Goal: Check status: Check status

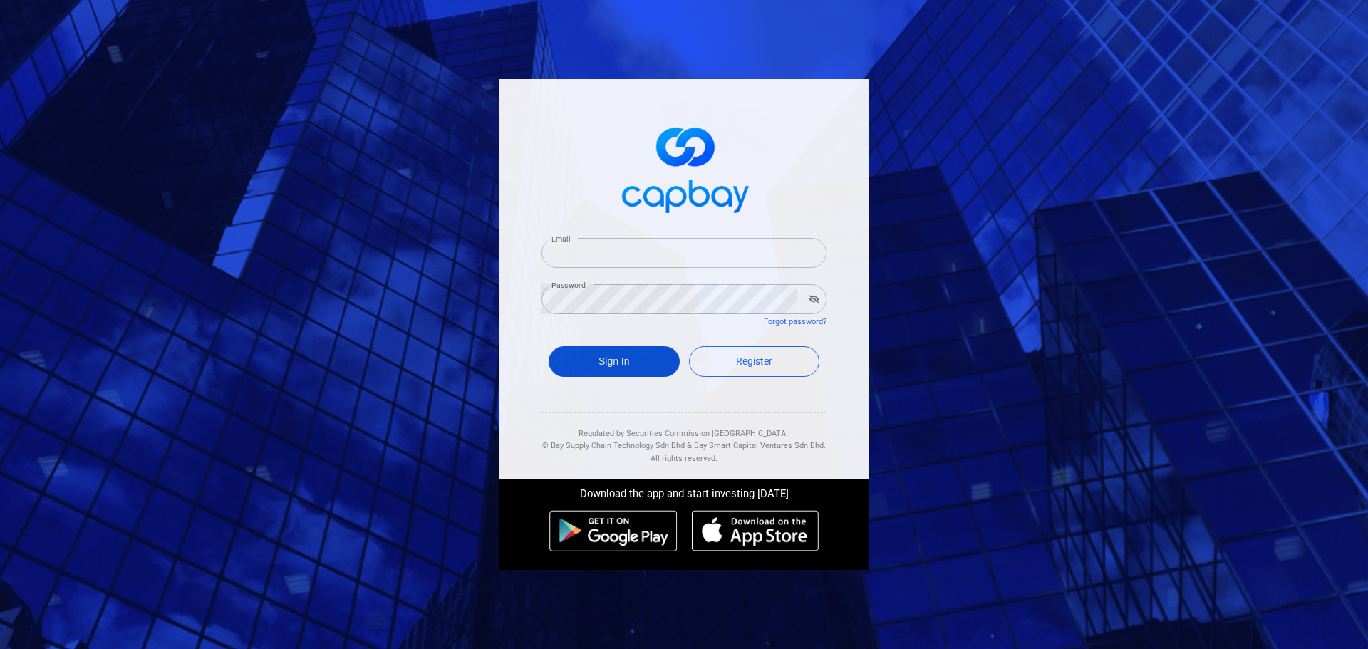
type input "[EMAIL_ADDRESS][DOMAIN_NAME]"
click at [641, 358] on button "Sign In" at bounding box center [613, 361] width 131 height 31
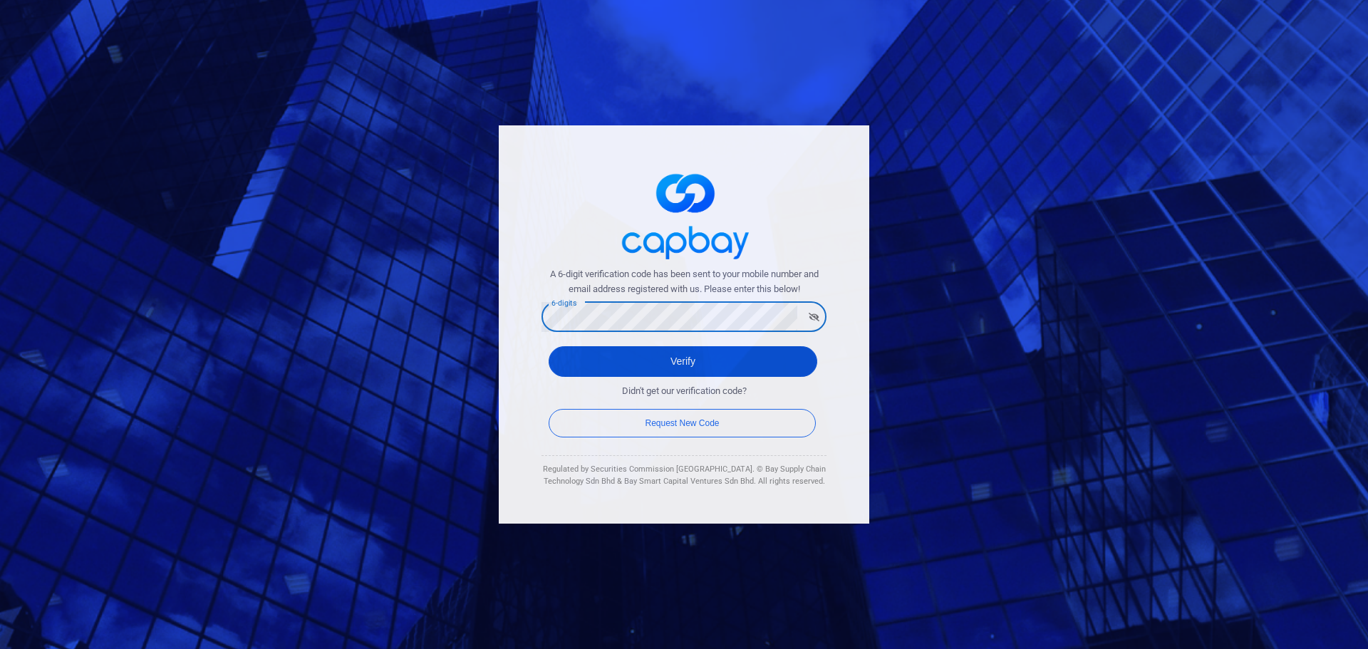
click at [569, 358] on button "Verify" at bounding box center [682, 361] width 269 height 31
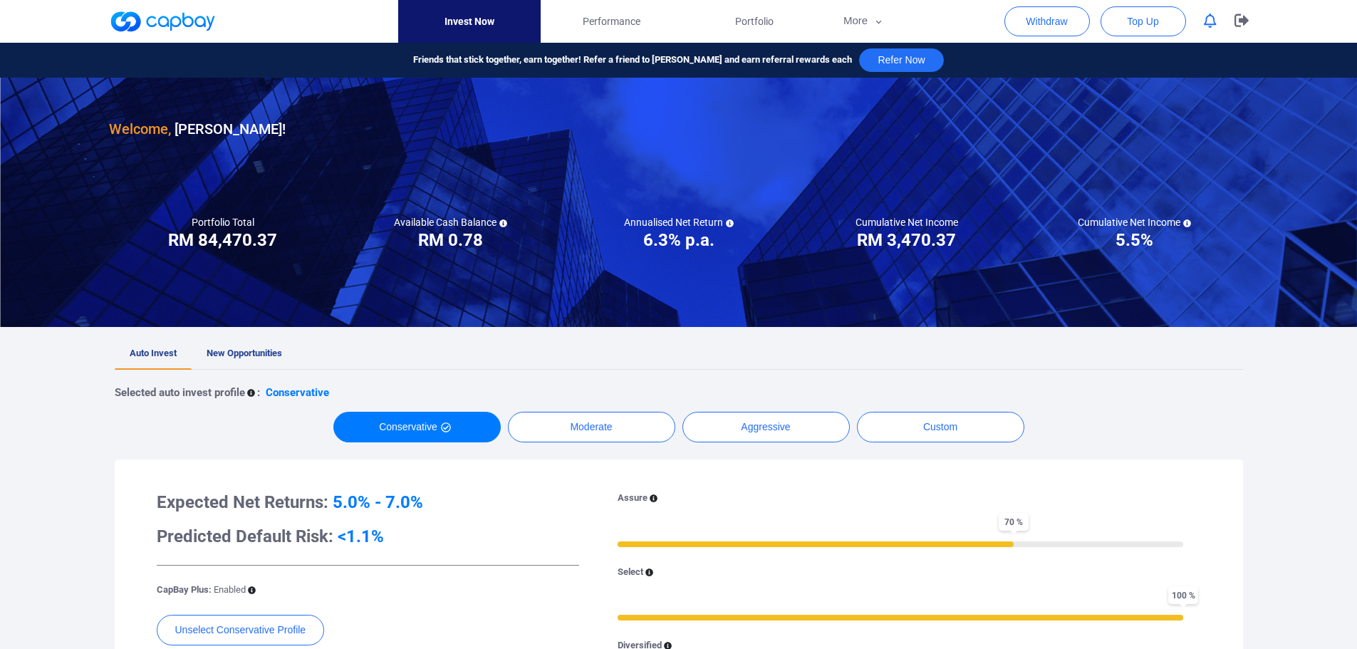
click at [1217, 24] on button "button" at bounding box center [1210, 21] width 27 height 22
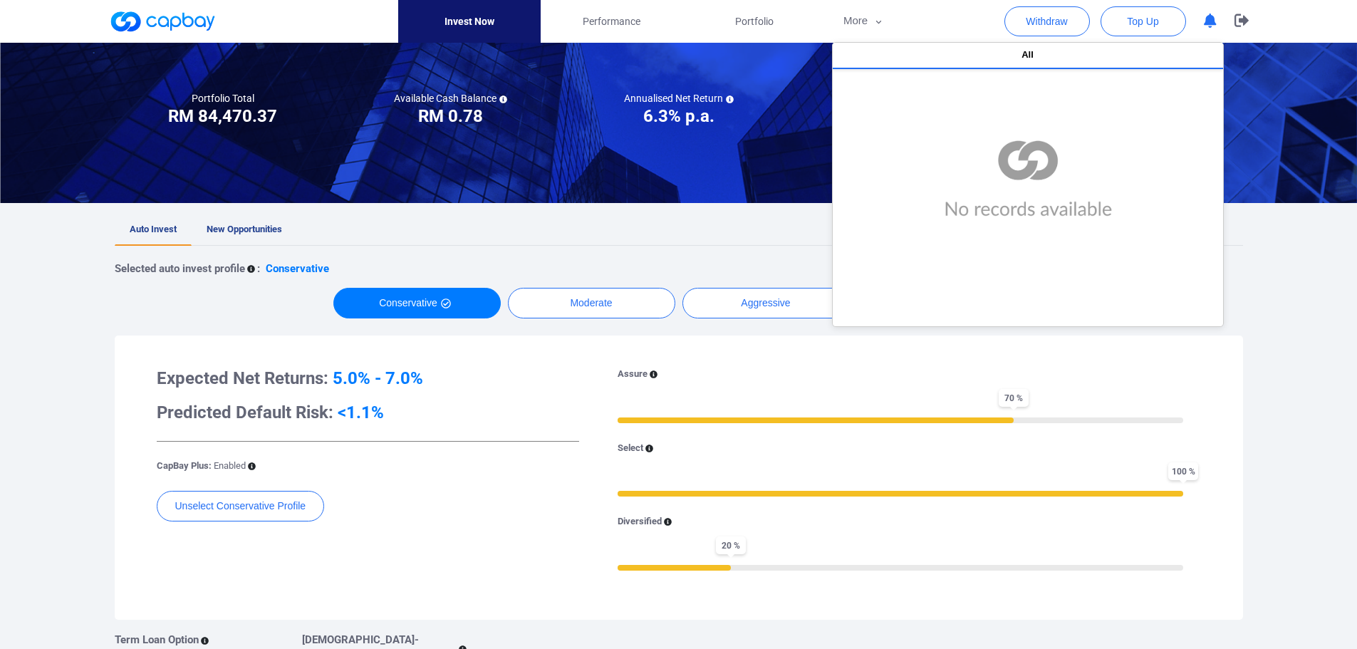
scroll to position [142, 0]
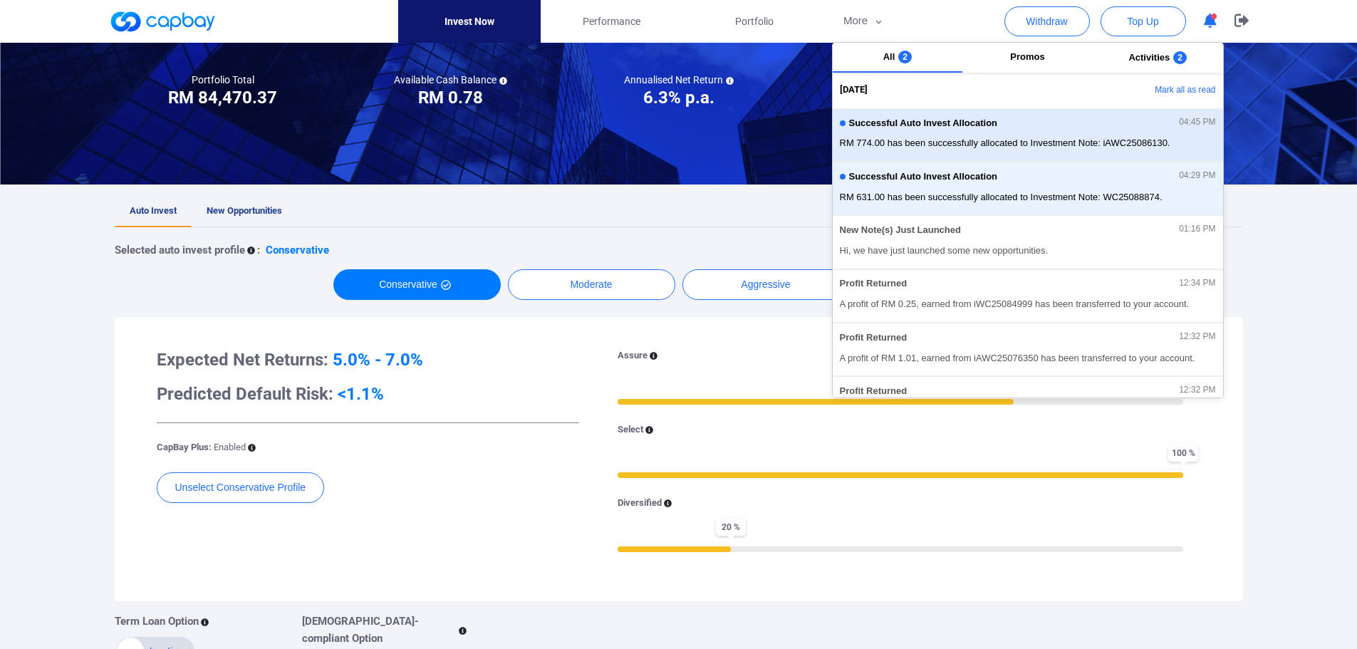
click at [1046, 135] on div "Successful Auto Invest Allocation 04:45 PM RM 774.00 has been successfully allo…" at bounding box center [1028, 135] width 376 height 38
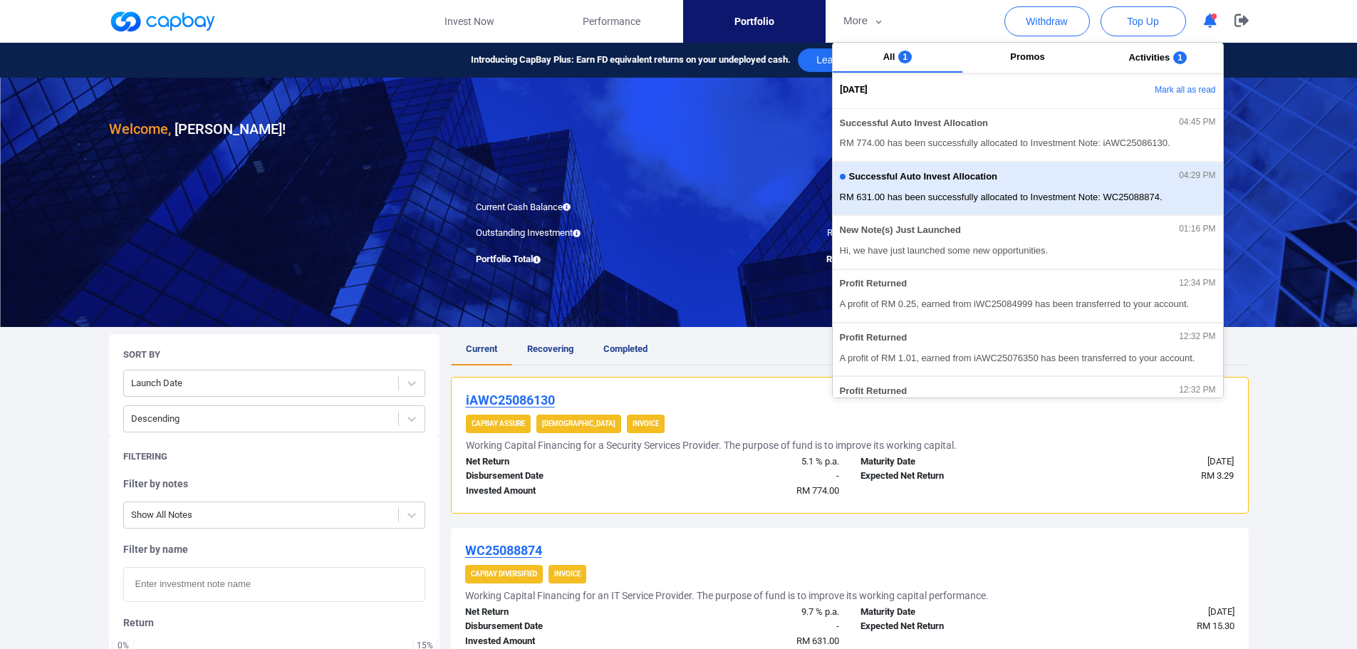
click at [961, 176] on span "Successful Auto Invest Allocation" at bounding box center [923, 177] width 149 height 11
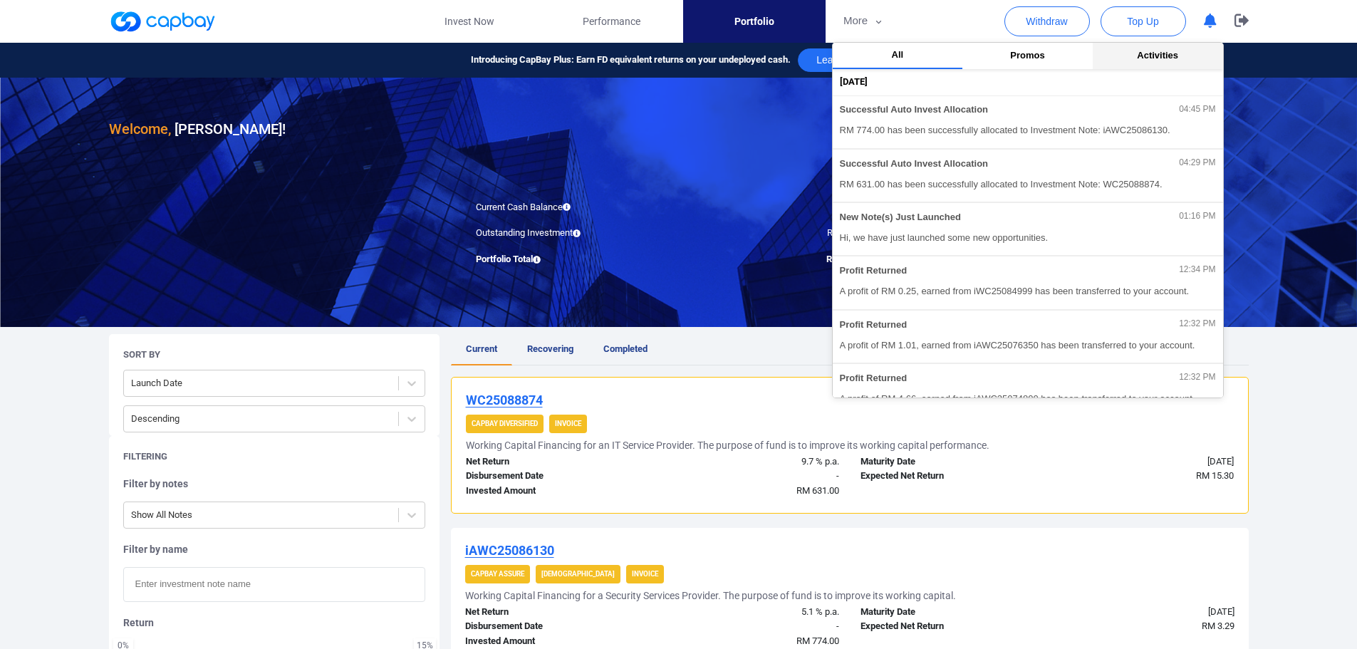
click at [1157, 56] on span "Activities" at bounding box center [1157, 55] width 41 height 11
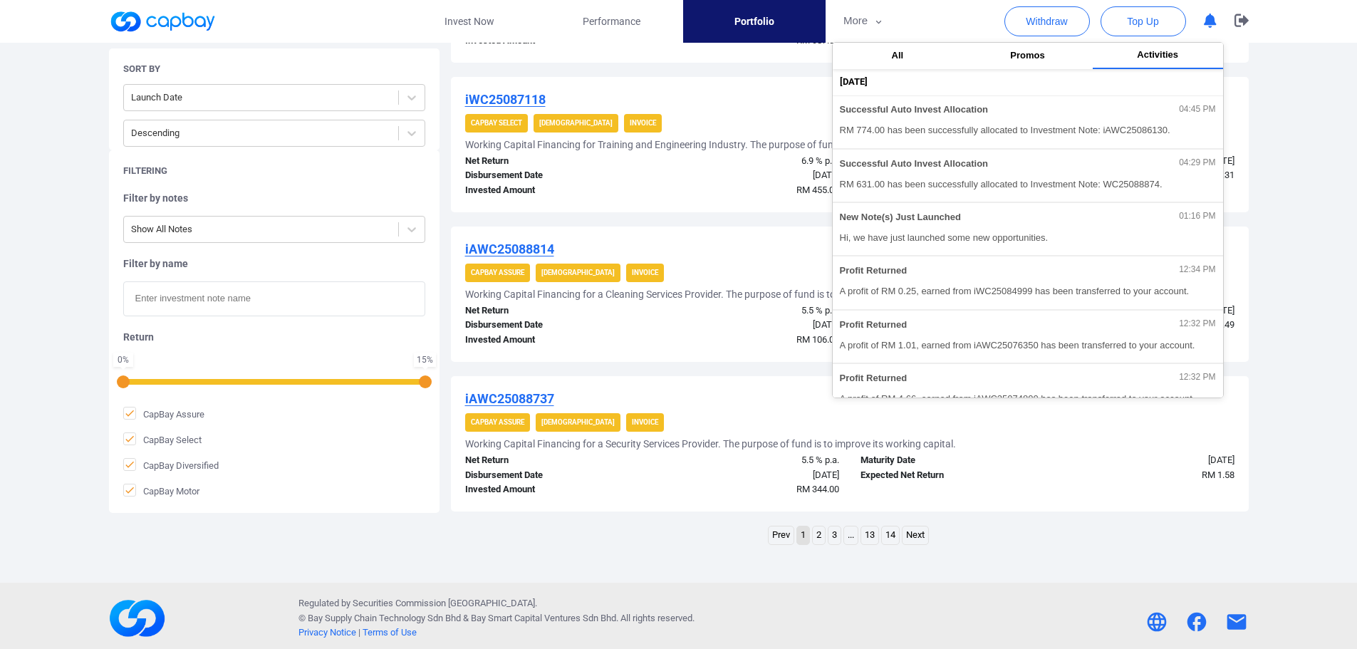
scroll to position [1353, 0]
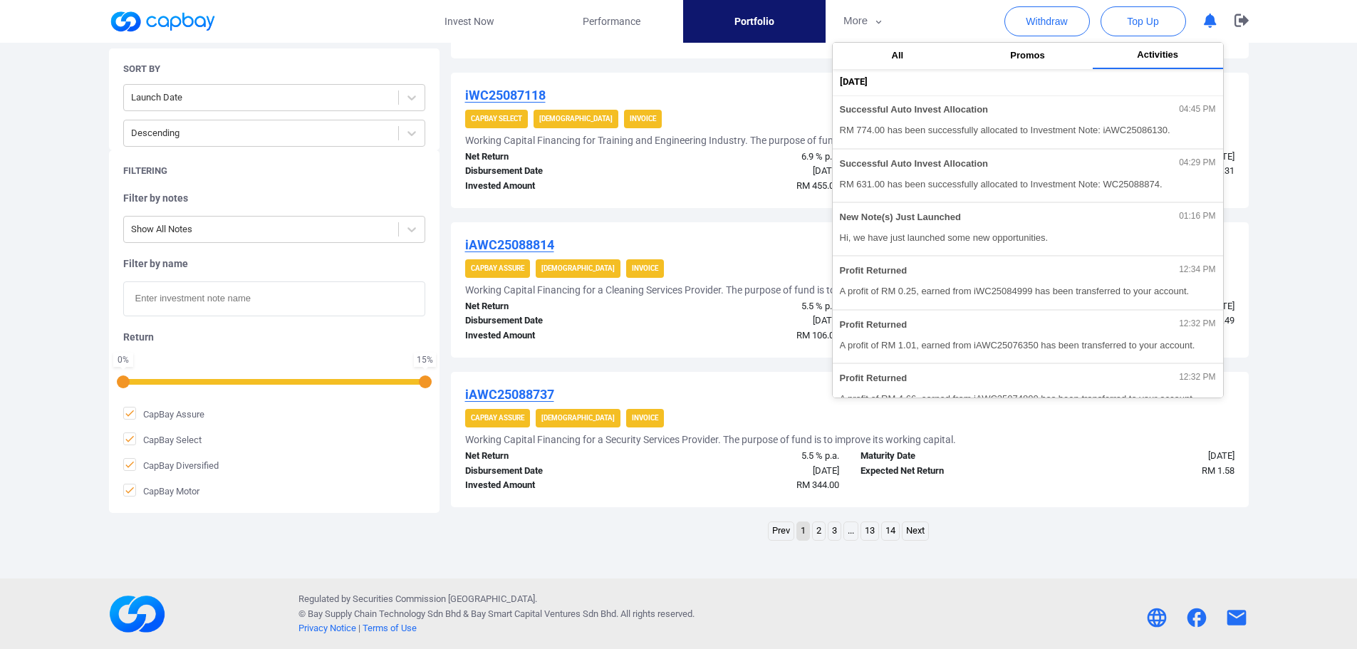
click at [820, 534] on link "2" at bounding box center [819, 531] width 12 height 18
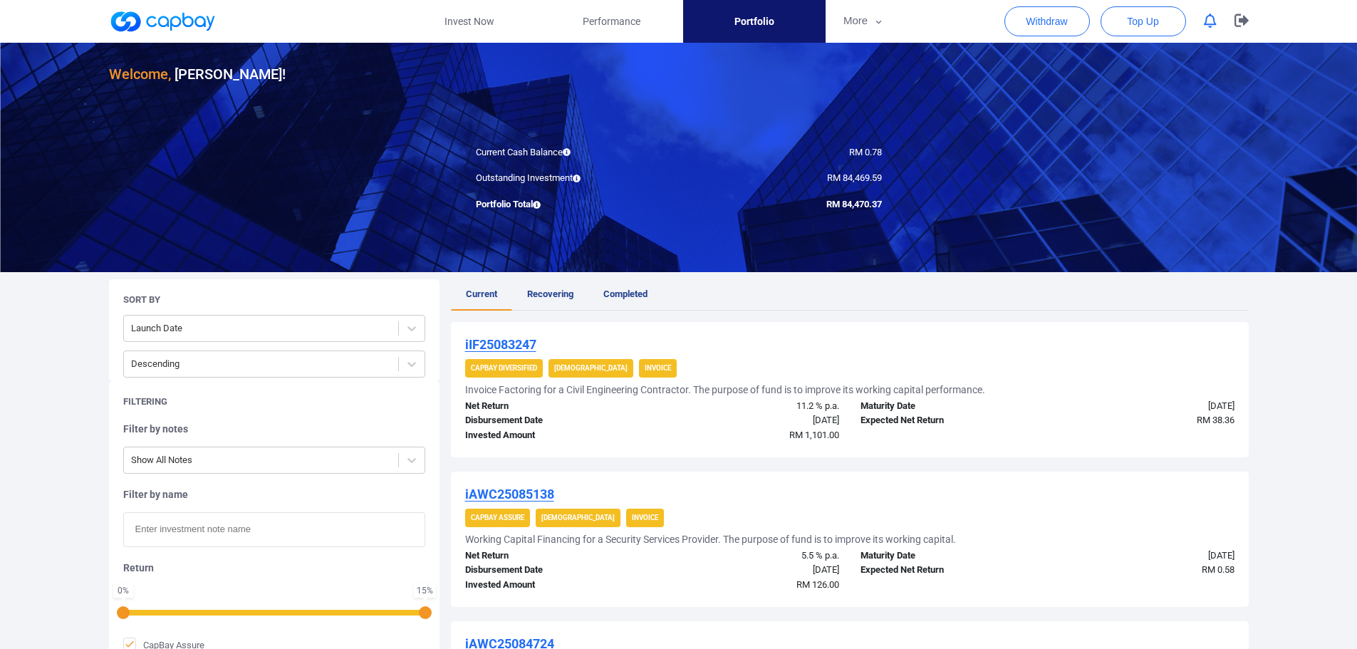
scroll to position [0, 0]
